Goal: Task Accomplishment & Management: Complete application form

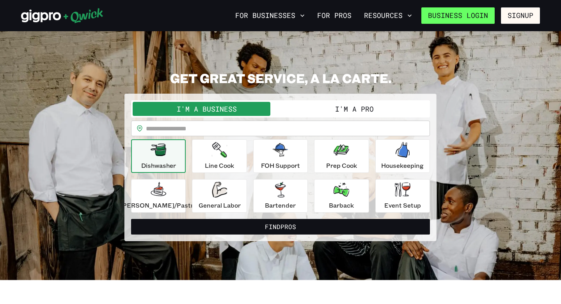
click at [487, 17] on link "Business Login" at bounding box center [457, 15] width 73 height 16
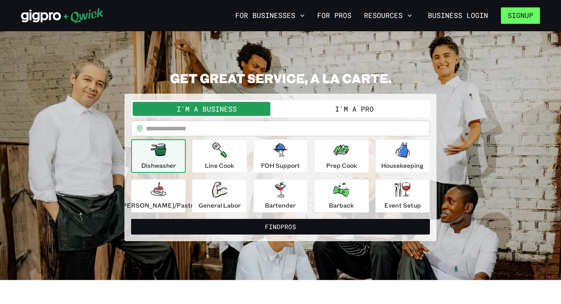
click at [521, 15] on button "Signup" at bounding box center [520, 15] width 39 height 16
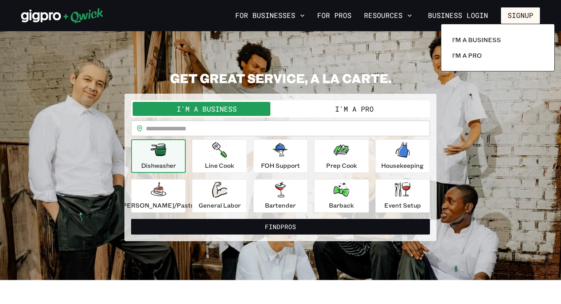
click at [347, 15] on div at bounding box center [280, 152] width 561 height 304
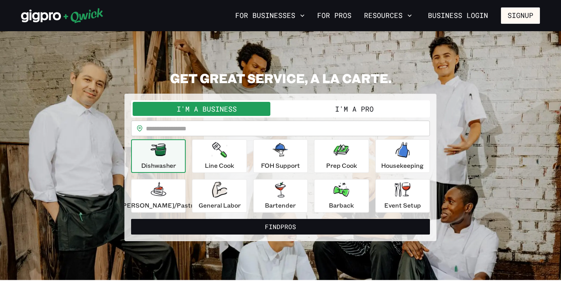
click at [359, 107] on button "I'm a Pro" at bounding box center [354, 109] width 148 height 14
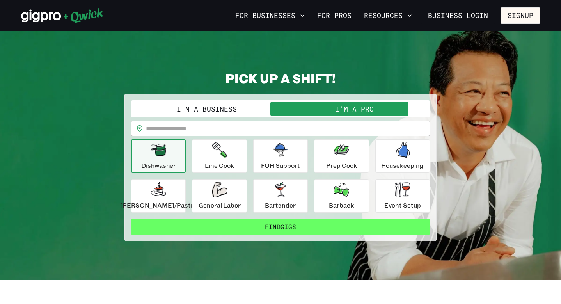
click at [327, 229] on button "Find Gigs" at bounding box center [280, 227] width 299 height 16
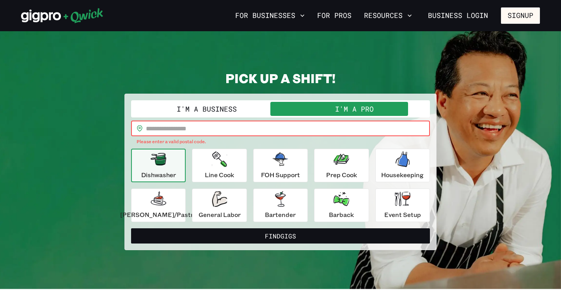
click at [334, 127] on input "text" at bounding box center [288, 128] width 284 height 16
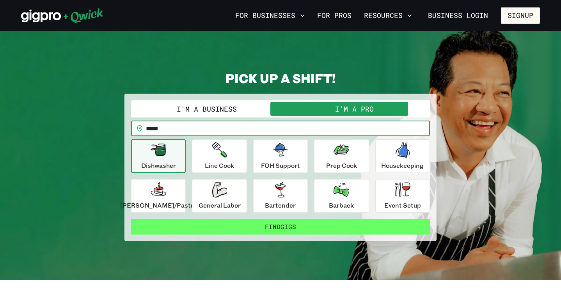
type input "*****"
click at [334, 225] on button "Find Gigs" at bounding box center [280, 227] width 299 height 16
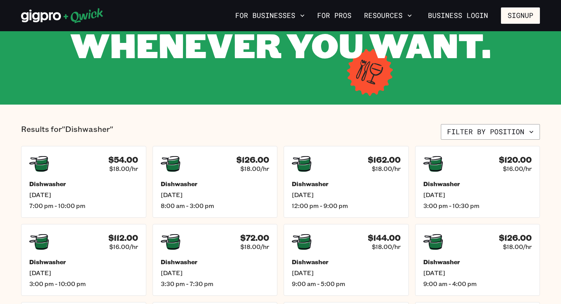
scroll to position [104, 0]
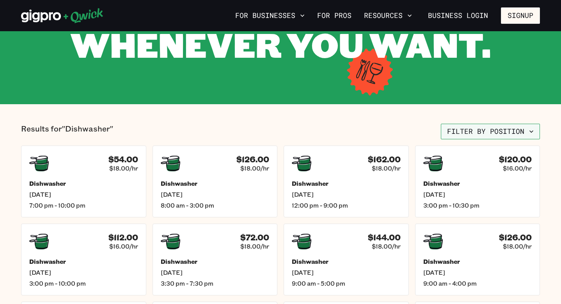
click at [526, 131] on button "Filter by position" at bounding box center [490, 132] width 99 height 16
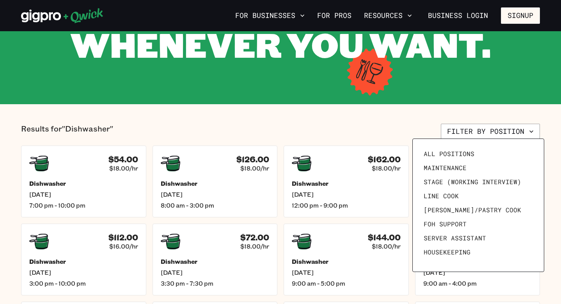
click at [456, 97] on div at bounding box center [280, 152] width 561 height 304
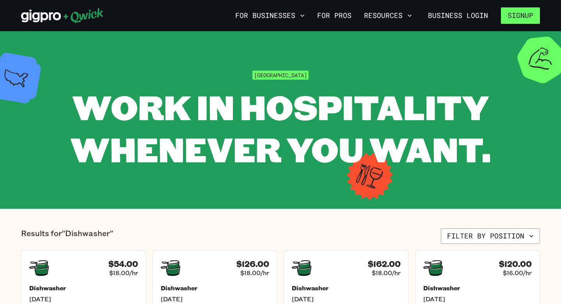
scroll to position [0, 0]
click at [533, 11] on button "Signup" at bounding box center [520, 15] width 39 height 16
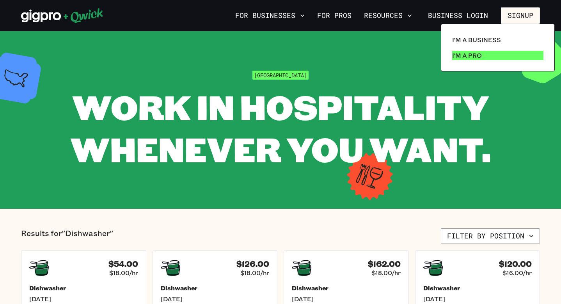
click at [480, 58] on p "I'm a Pro" at bounding box center [467, 55] width 30 height 9
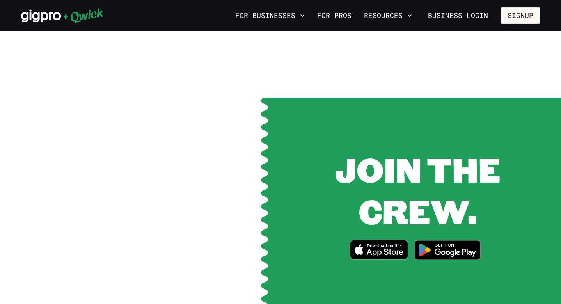
scroll to position [942, 0]
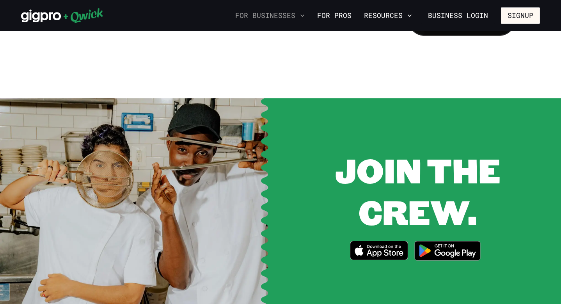
click at [306, 17] on icon "button" at bounding box center [302, 16] width 8 height 8
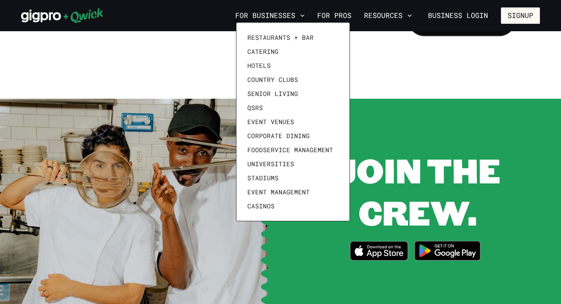
click at [218, 43] on div at bounding box center [280, 152] width 561 height 304
